Goal: Transaction & Acquisition: Purchase product/service

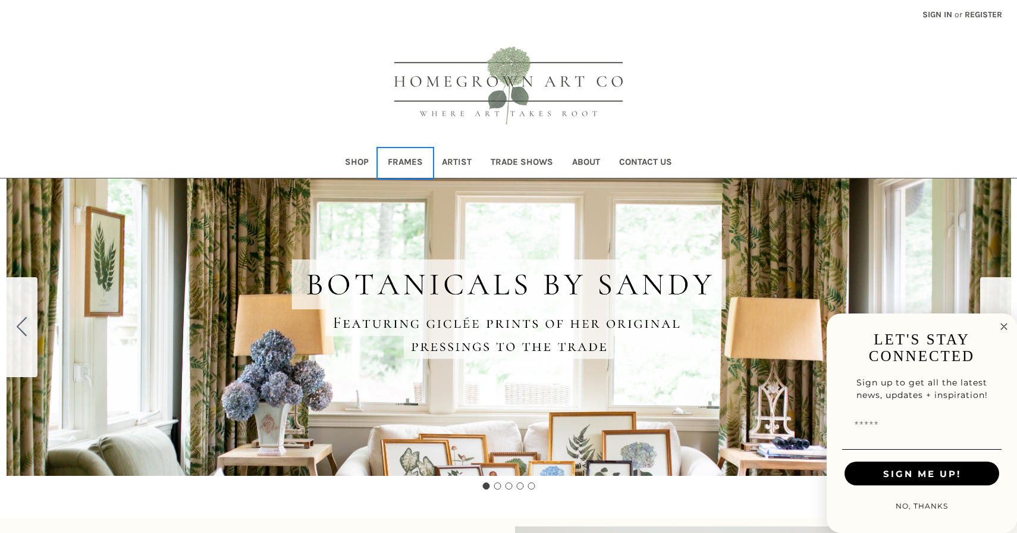
click at [406, 163] on link "Frames" at bounding box center [405, 163] width 54 height 29
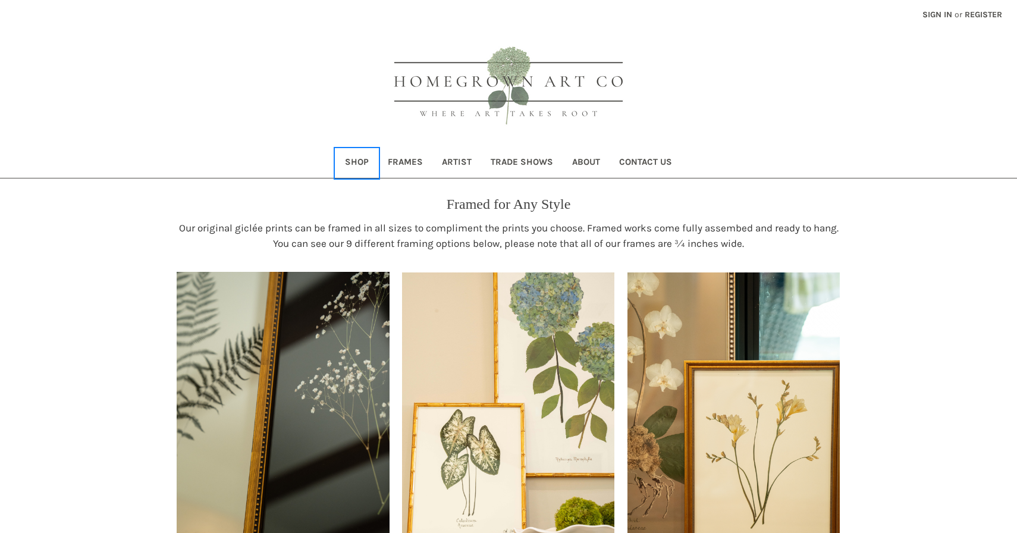
click at [355, 156] on link "Shop" at bounding box center [356, 163] width 43 height 29
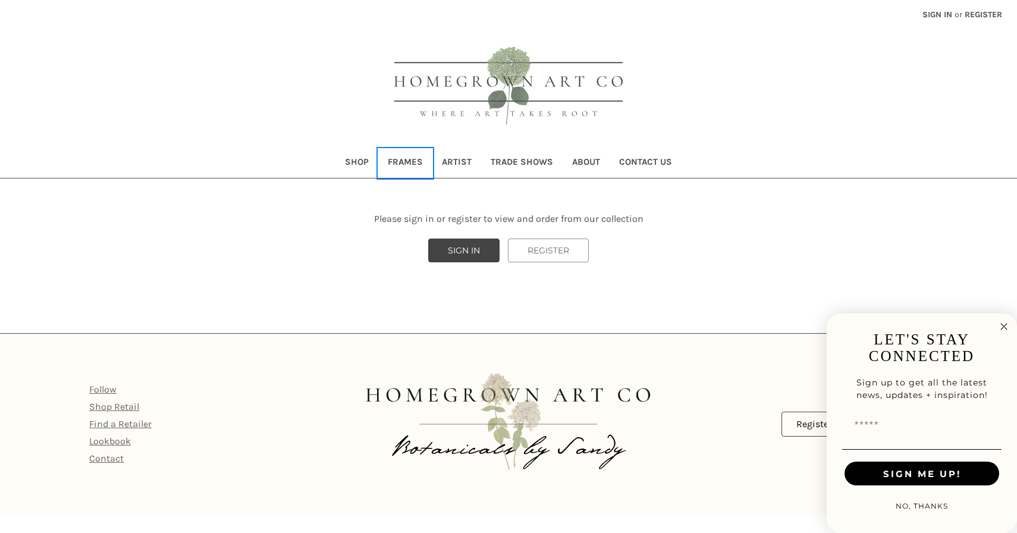
click at [409, 173] on link "Frames" at bounding box center [405, 163] width 54 height 29
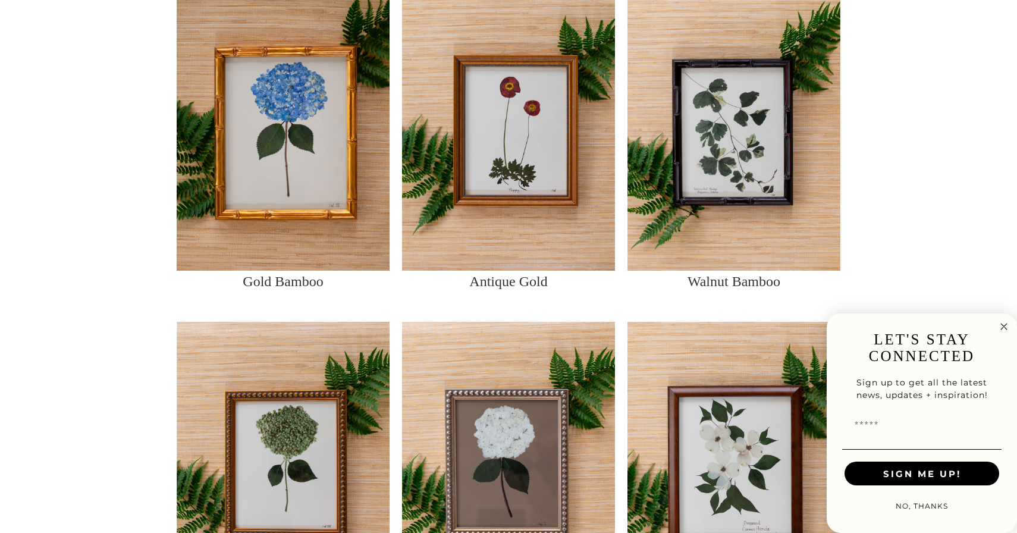
scroll to position [971, 0]
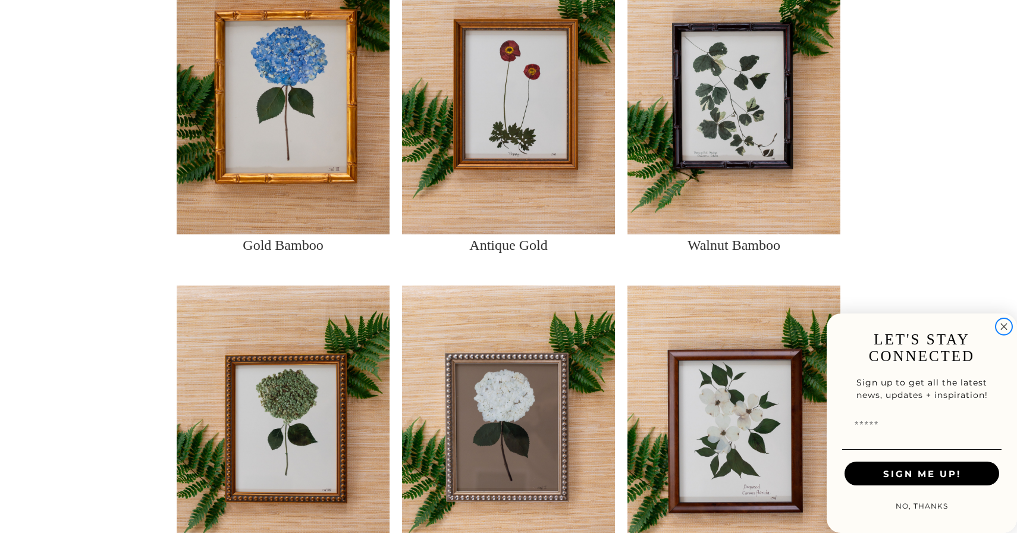
click at [1003, 326] on circle "Close dialog" at bounding box center [1004, 327] width 14 height 14
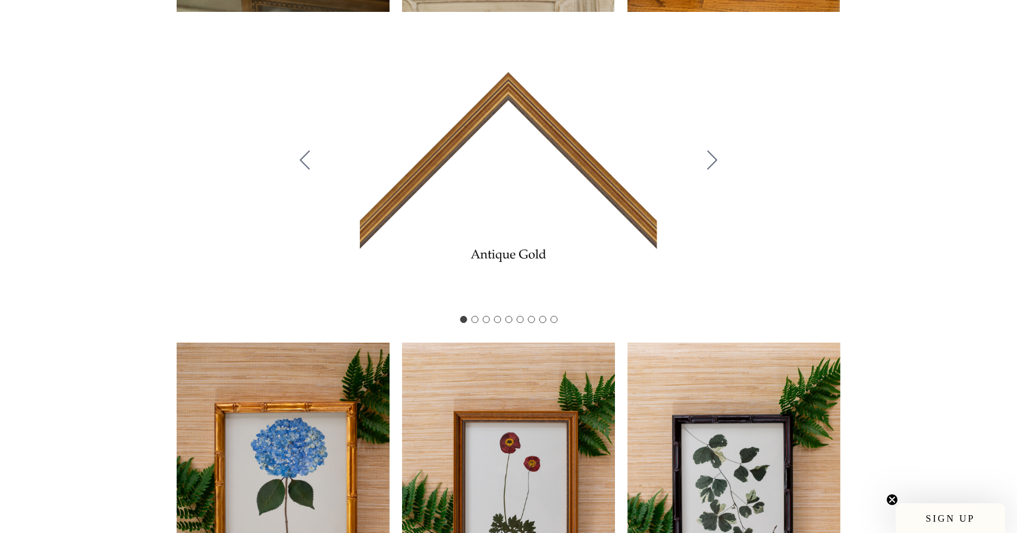
scroll to position [577, 0]
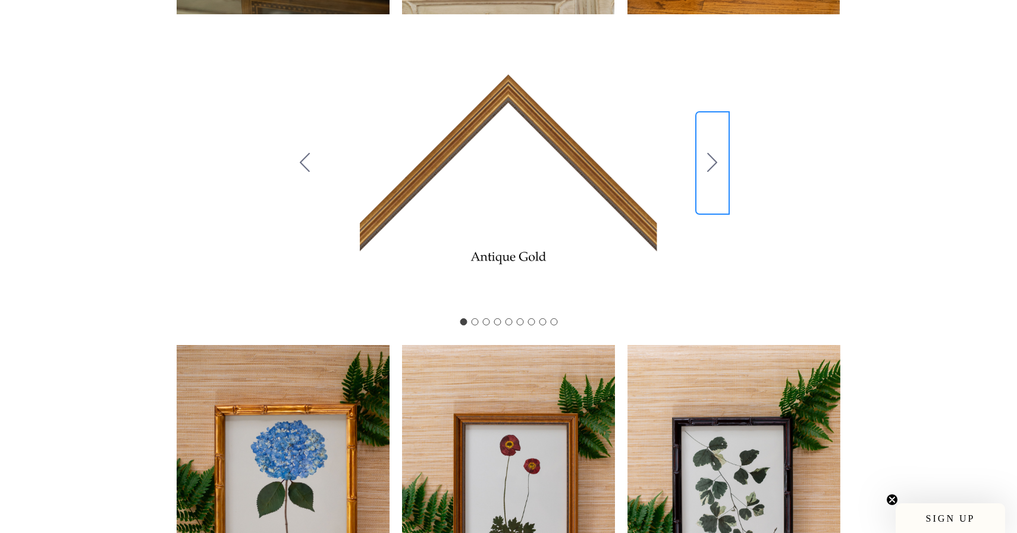
click at [710, 170] on icon "Go to slide 2" at bounding box center [712, 162] width 10 height 19
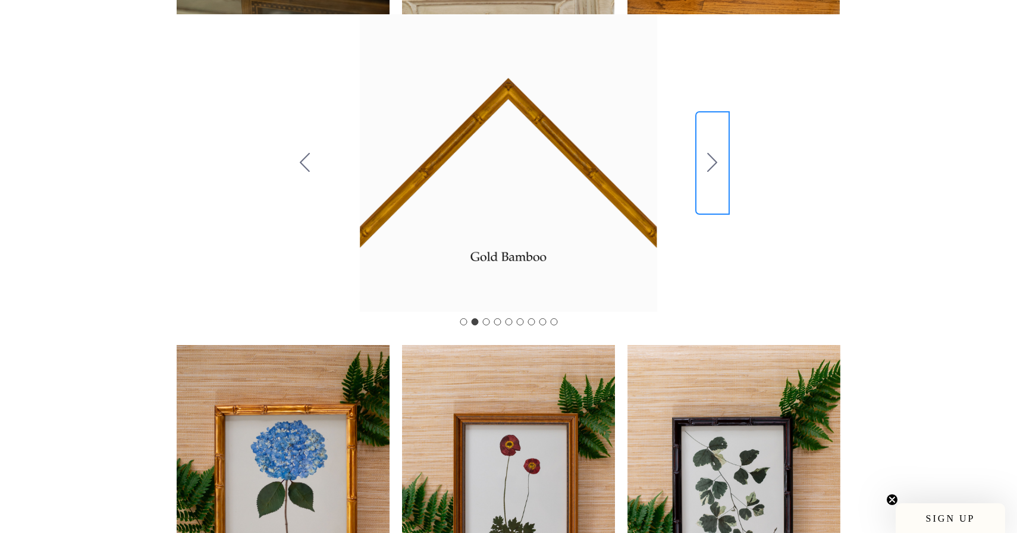
click at [710, 170] on icon "Go to slide 3" at bounding box center [712, 162] width 10 height 19
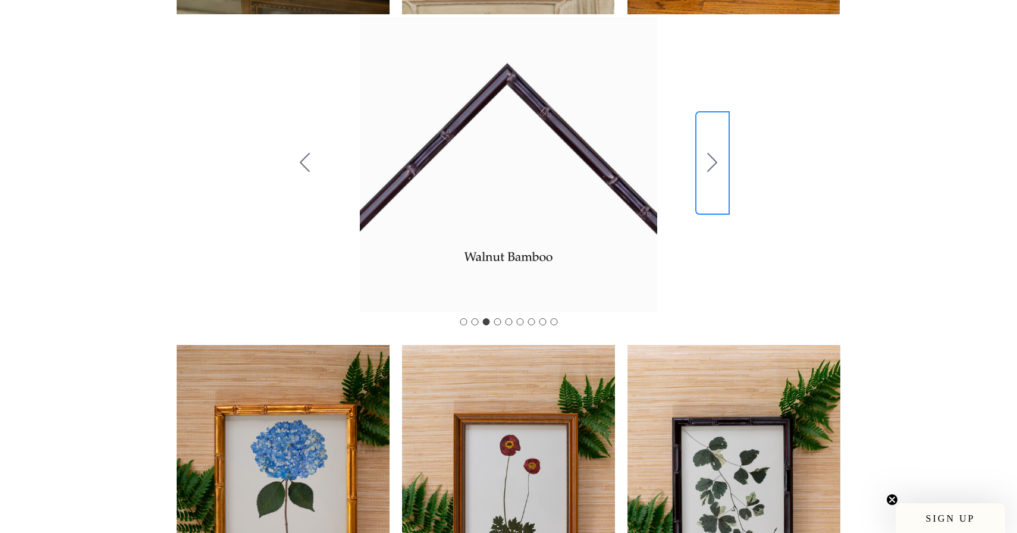
click at [710, 170] on icon "Go to slide 4" at bounding box center [712, 162] width 10 height 19
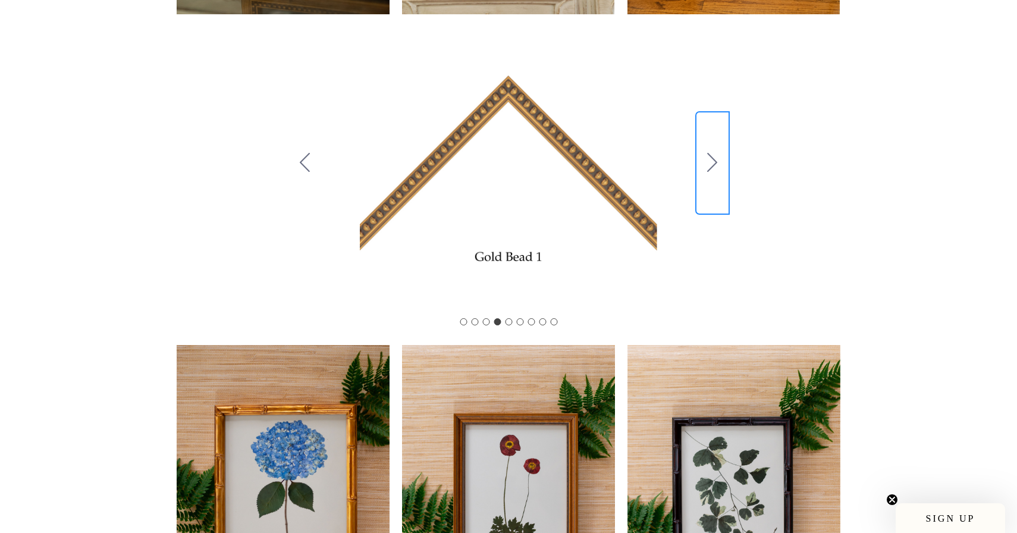
click at [710, 170] on icon "Go to slide 5" at bounding box center [712, 162] width 10 height 19
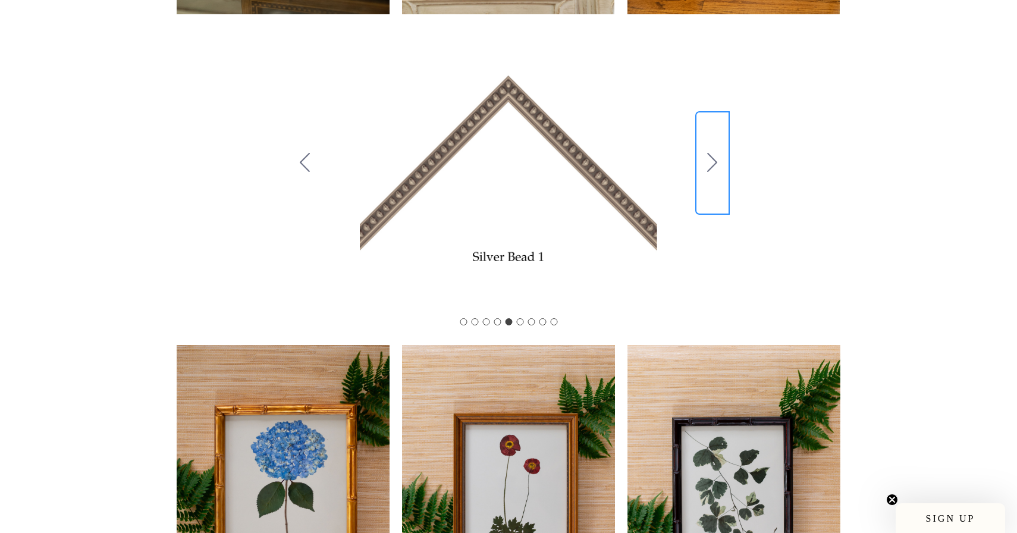
click at [715, 167] on icon "Go to slide 6" at bounding box center [712, 162] width 10 height 19
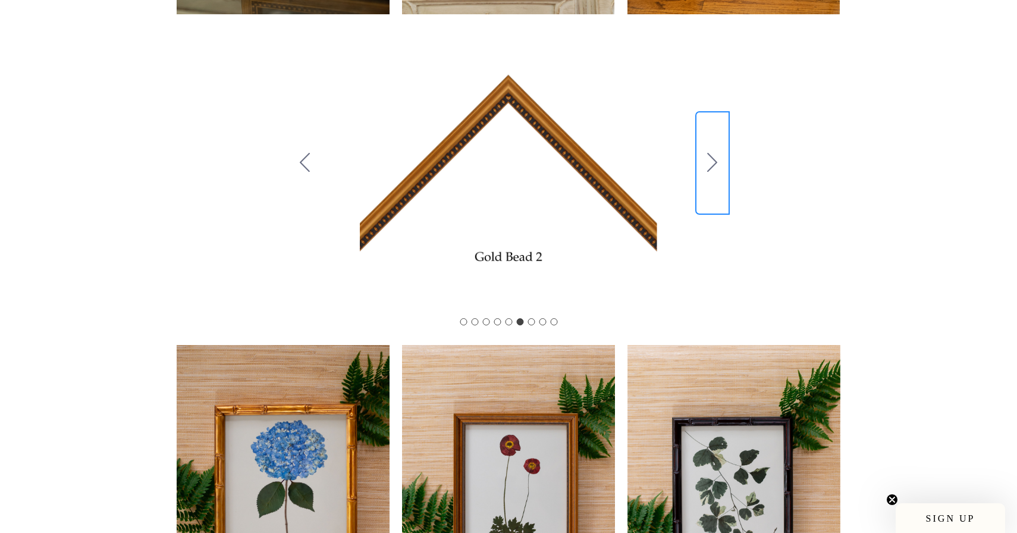
click at [715, 167] on icon "Go to slide 7" at bounding box center [712, 162] width 10 height 19
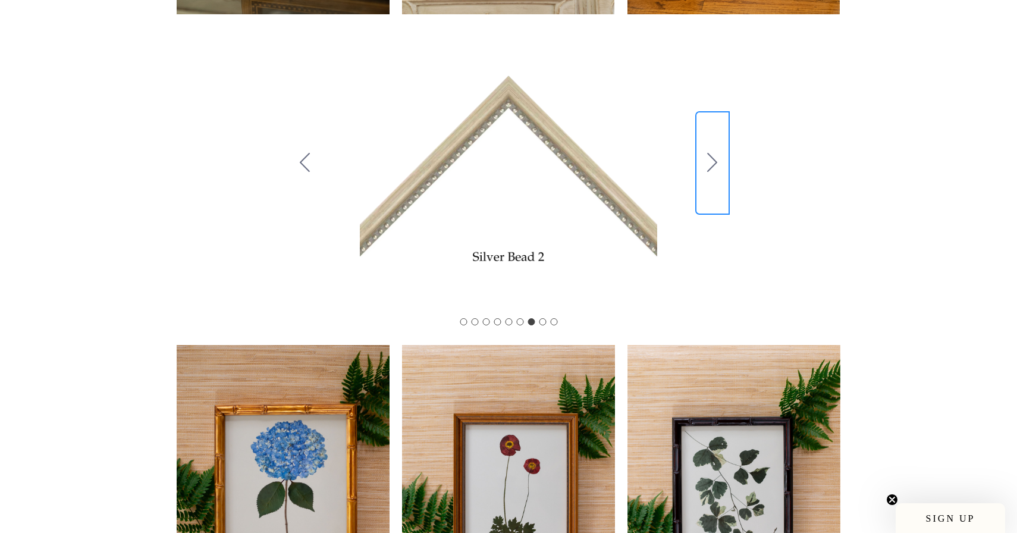
click at [715, 167] on icon "Go to slide 8" at bounding box center [712, 162] width 10 height 19
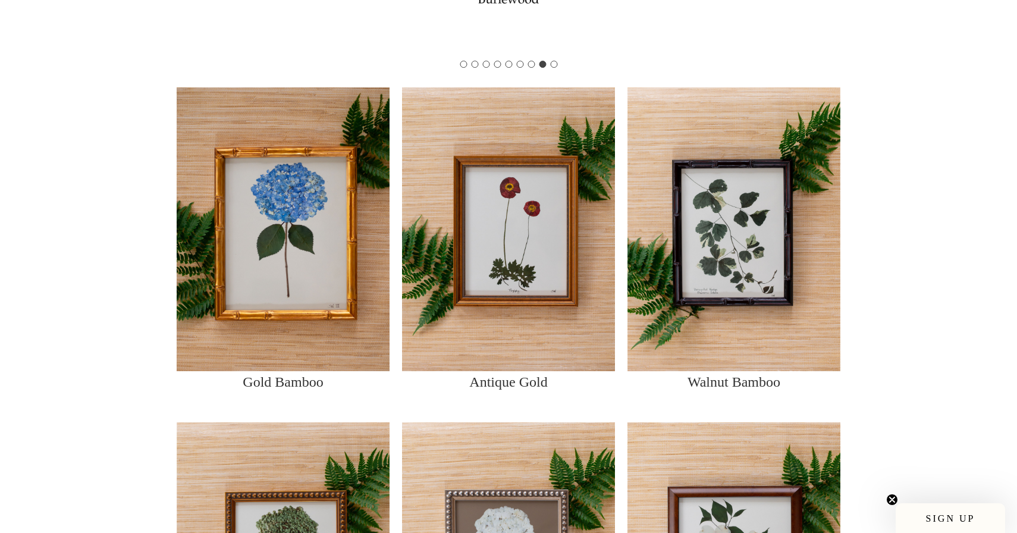
scroll to position [938, 0]
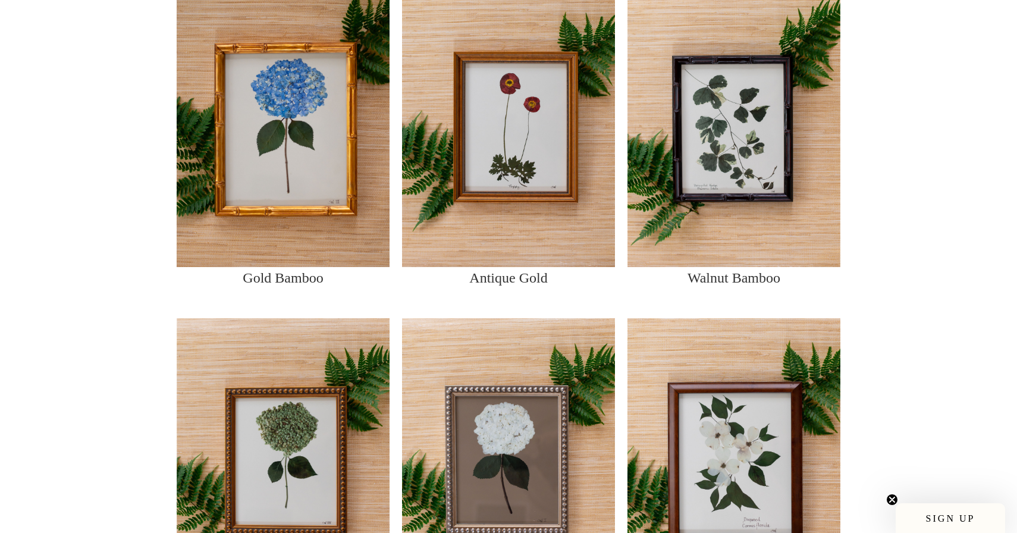
click at [508, 121] on img at bounding box center [508, 125] width 213 height 284
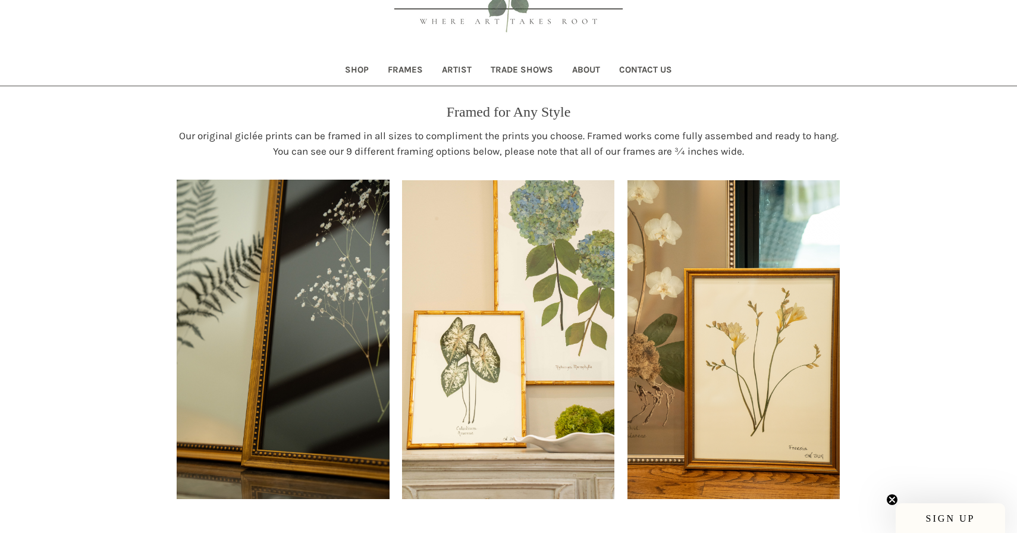
scroll to position [98, 0]
